Goal: Task Accomplishment & Management: Use online tool/utility

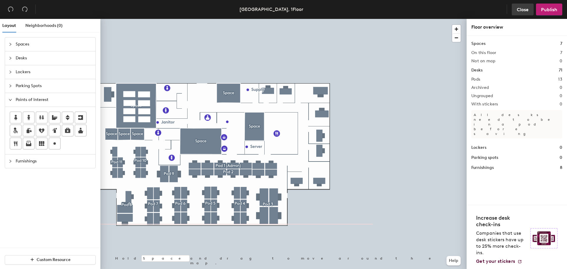
click at [524, 11] on span "Close" at bounding box center [523, 10] width 12 height 6
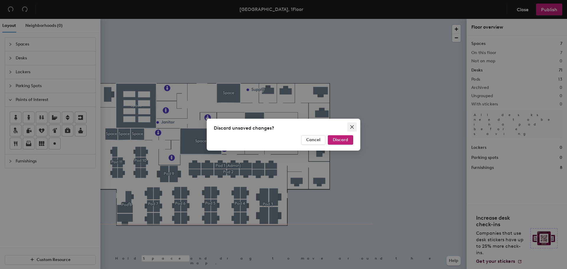
click at [351, 127] on icon "close" at bounding box center [352, 127] width 5 height 5
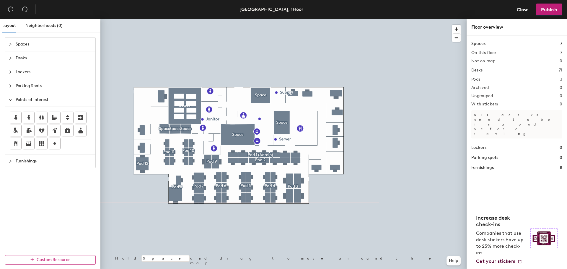
click at [60, 261] on span "Custom Resource" at bounding box center [54, 259] width 34 height 5
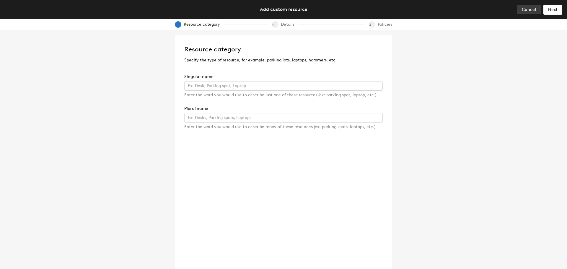
click at [520, 8] on button "Cancel" at bounding box center [529, 9] width 24 height 9
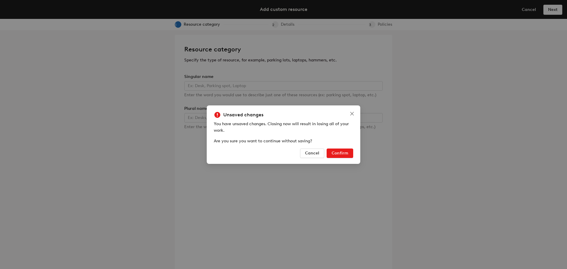
click at [340, 153] on span "Confirm" at bounding box center [340, 153] width 17 height 5
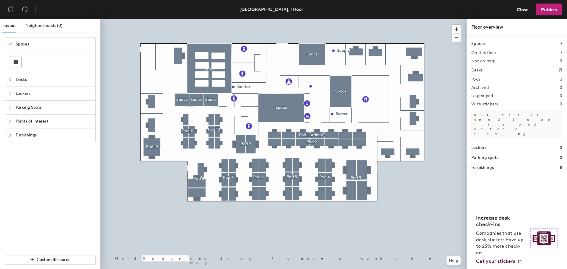
click at [456, 19] on div at bounding box center [283, 19] width 366 height 0
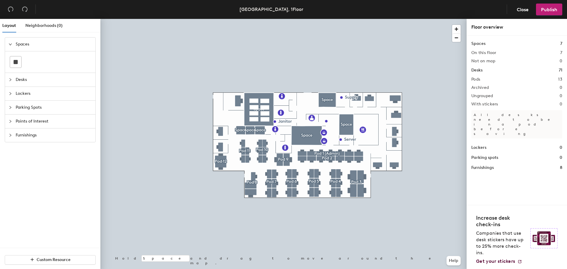
click at [357, 19] on div at bounding box center [283, 19] width 366 height 0
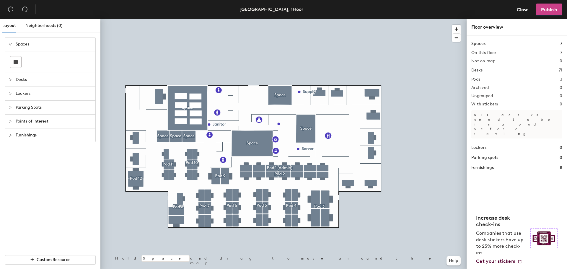
click at [550, 9] on span "Publish" at bounding box center [549, 10] width 16 height 6
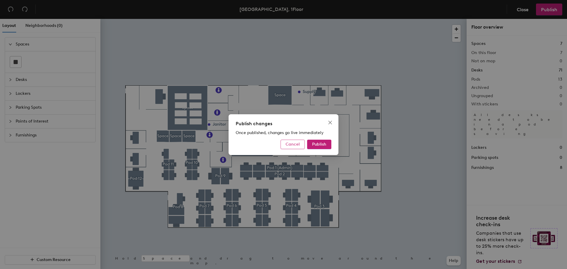
click at [297, 145] on span "Cancel" at bounding box center [293, 144] width 14 height 5
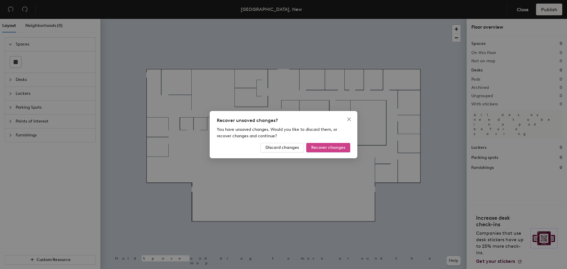
click at [328, 147] on span "Recover changes" at bounding box center [328, 147] width 34 height 5
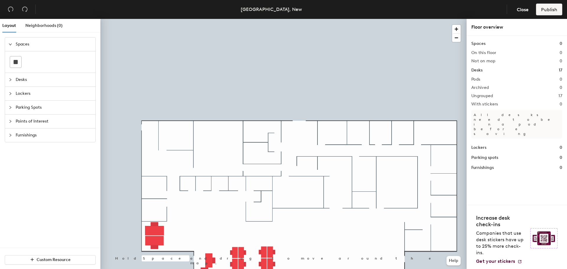
click at [199, 19] on div at bounding box center [283, 19] width 366 height 0
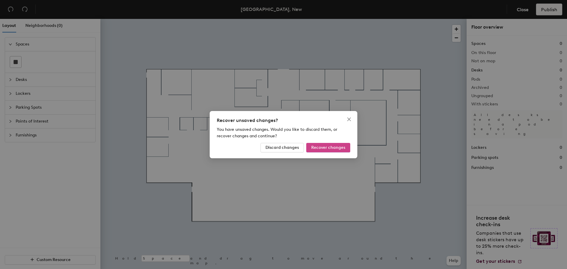
click at [326, 147] on span "Recover changes" at bounding box center [328, 147] width 34 height 5
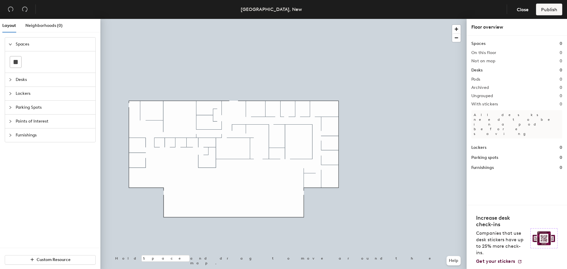
drag, startPoint x: 522, startPoint y: 10, endPoint x: 518, endPoint y: 16, distance: 7.6
click at [522, 9] on span "Close" at bounding box center [523, 10] width 12 height 6
